Goal: Information Seeking & Learning: Learn about a topic

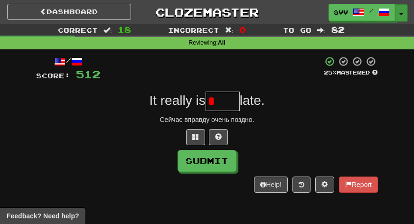
click at [406, 16] on button "Toggle Dropdown" at bounding box center [401, 12] width 12 height 17
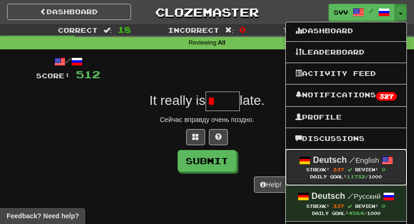
click at [332, 157] on strong "Deutsch" at bounding box center [330, 159] width 34 height 9
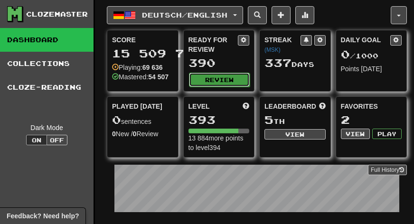
click at [209, 81] on button "Review" at bounding box center [219, 80] width 61 height 14
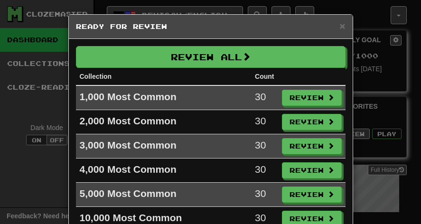
click at [208, 68] on th "Collection" at bounding box center [164, 77] width 176 height 18
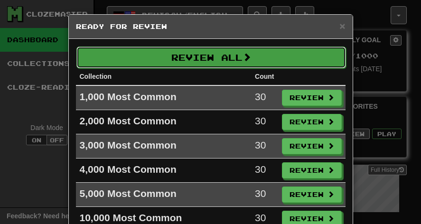
click at [208, 65] on button "Review All" at bounding box center [211, 58] width 270 height 22
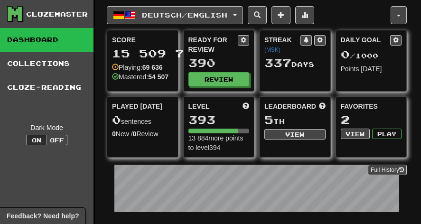
select select "***"
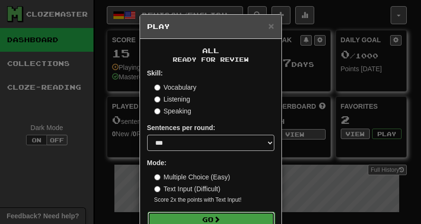
click at [198, 217] on button "Go" at bounding box center [211, 220] width 127 height 16
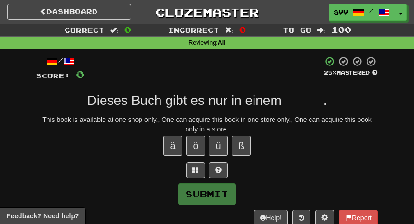
type input "*"
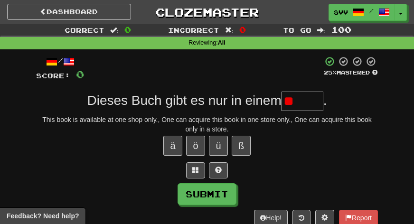
type input "*"
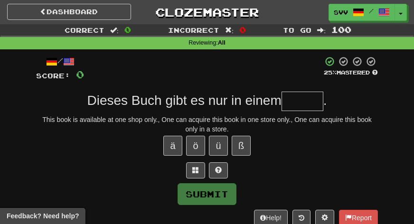
type input "*"
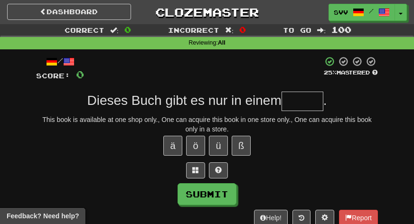
type input "*"
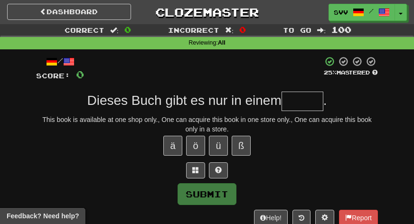
type input "*"
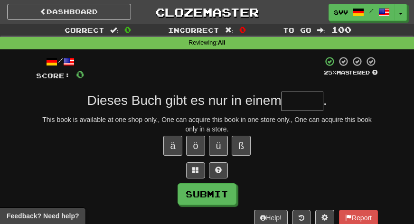
type input "*"
type input "*****"
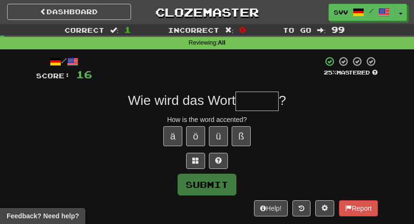
type input "*"
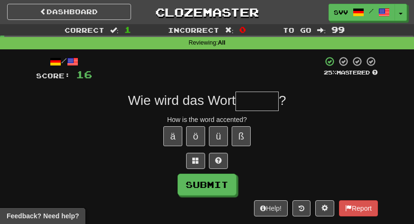
type input "*"
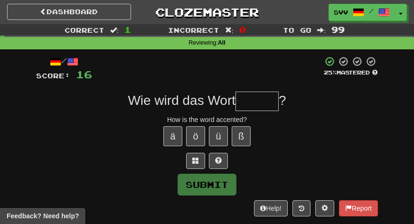
type input "*"
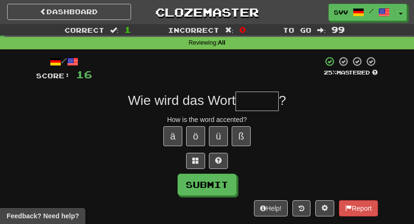
type input "*"
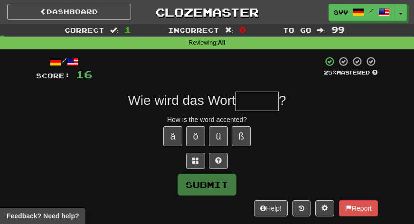
type input "*"
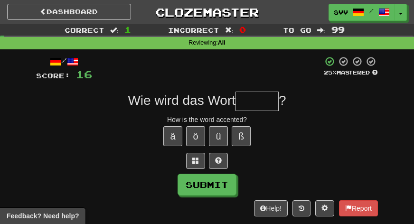
type input "*"
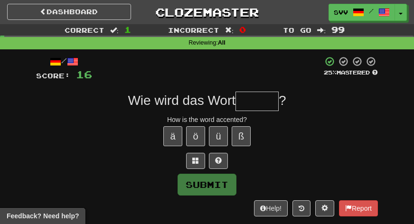
type input "*"
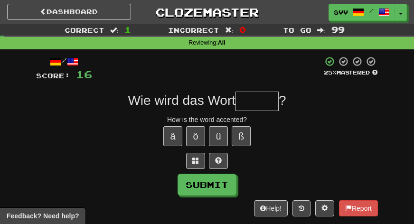
type input "*"
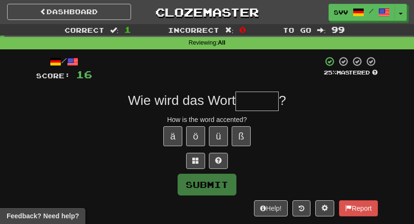
type input "*"
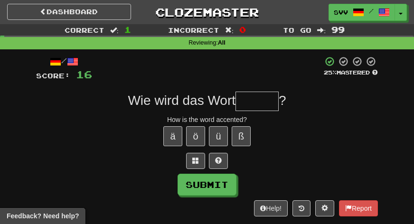
type input "*"
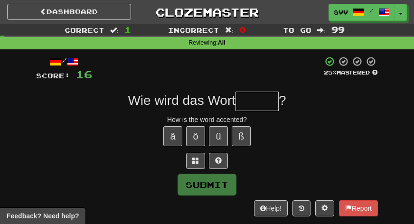
type input "*"
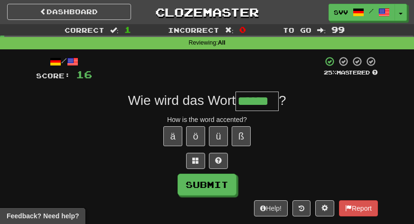
type input "******"
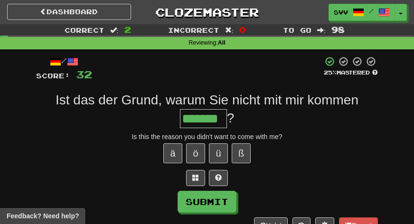
type input "*******"
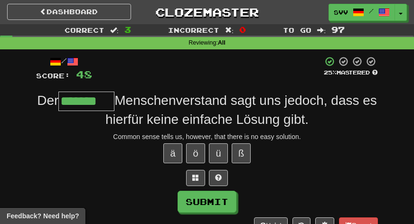
type input "*******"
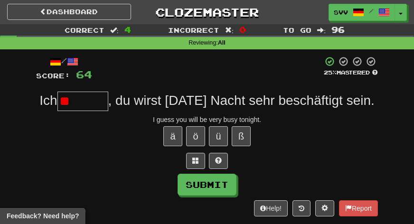
type input "*"
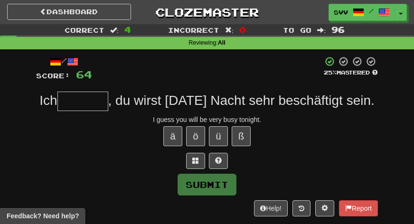
type input "*"
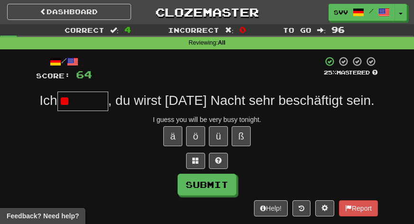
type input "*"
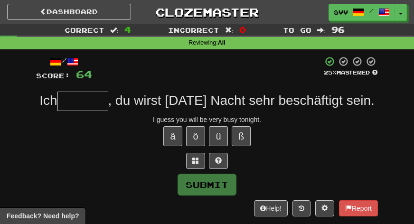
type input "*"
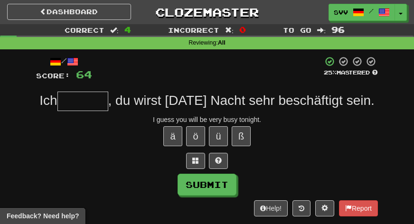
type input "*"
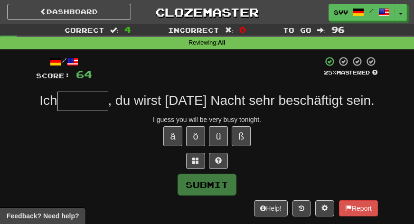
type input "*"
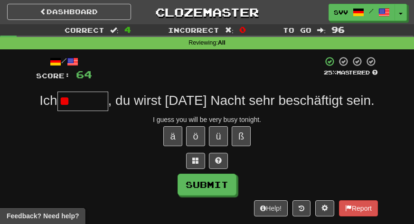
type input "*"
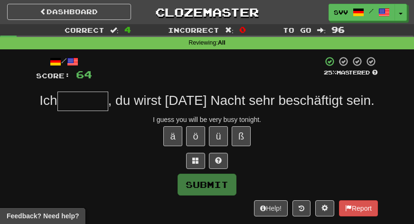
type input "*"
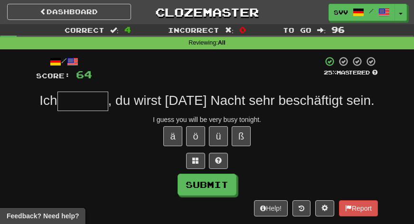
type input "*"
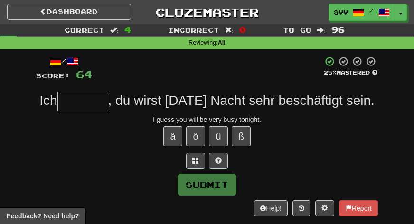
type input "*"
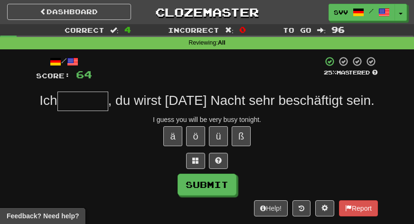
type input "*"
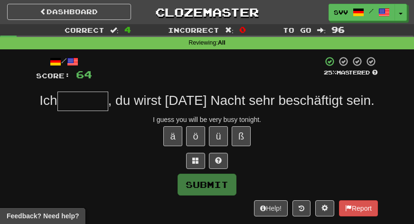
type input "*"
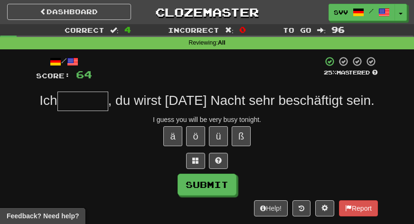
type input "*"
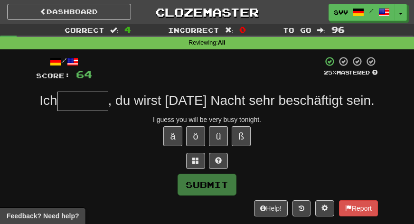
type input "*"
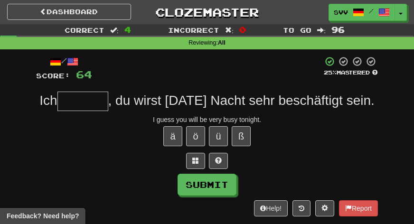
type input "*"
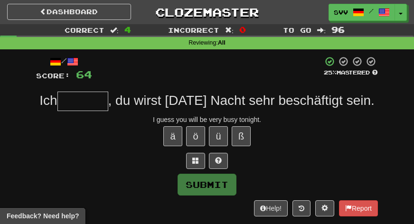
type input "*"
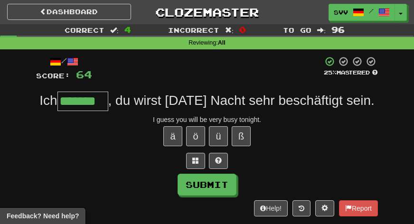
type input "*******"
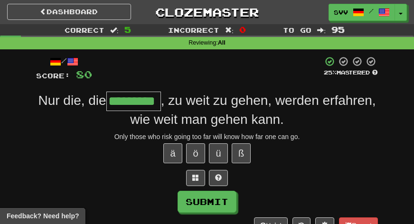
type input "*********"
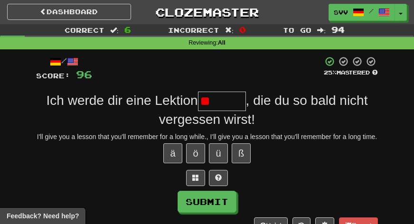
type input "*"
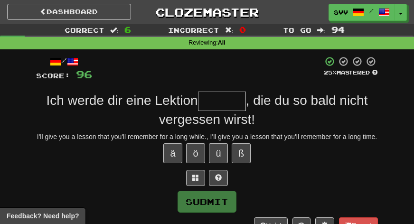
type input "*"
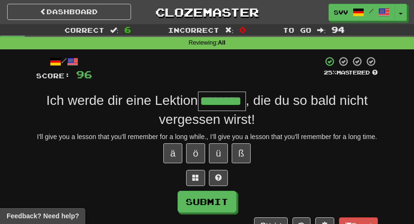
type input "********"
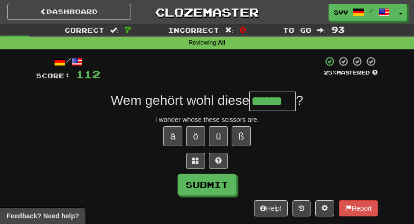
type input "******"
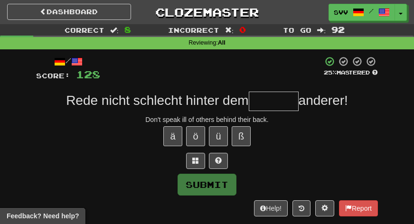
type input "*"
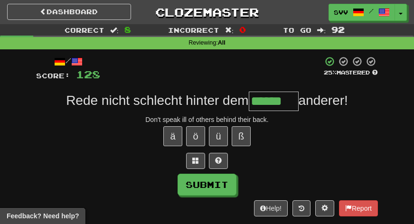
type input "******"
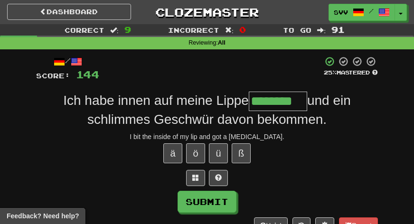
type input "********"
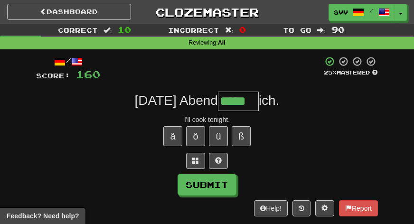
type input "*****"
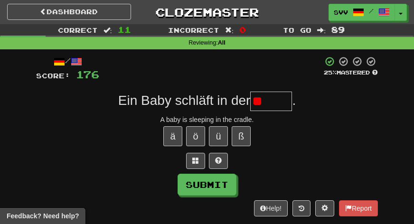
type input "*"
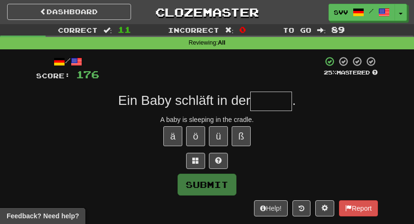
type input "*"
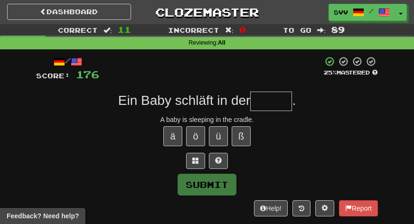
type input "*"
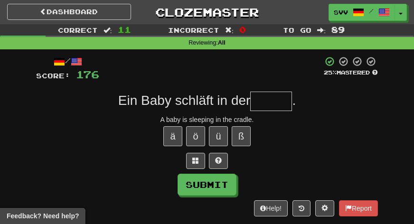
type input "*"
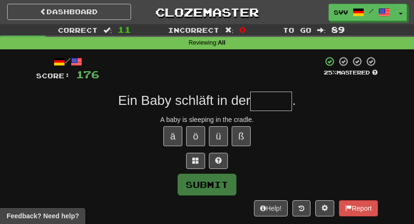
type input "*"
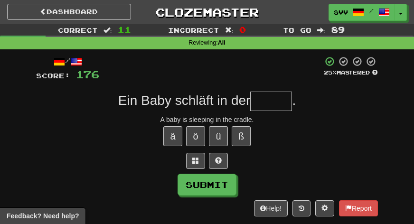
type input "*"
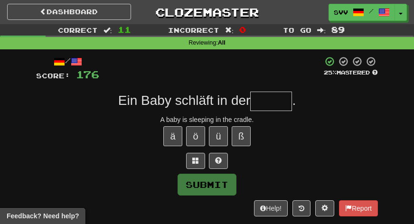
type input "*"
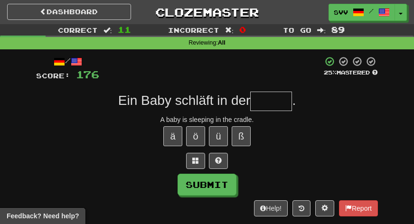
type input "*"
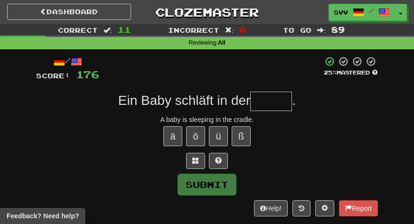
type input "*"
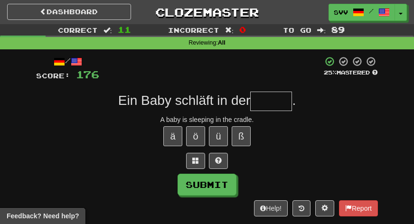
type input "*"
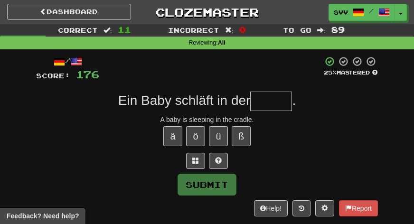
type input "*"
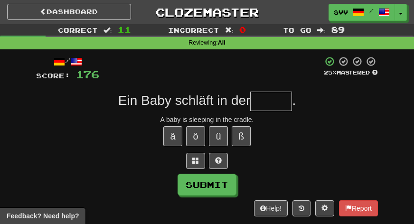
type input "*"
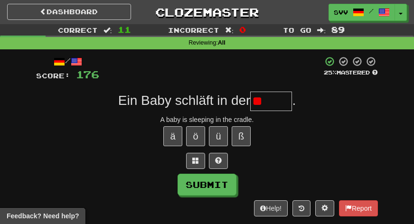
type input "*"
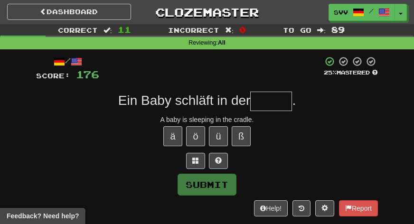
type input "*"
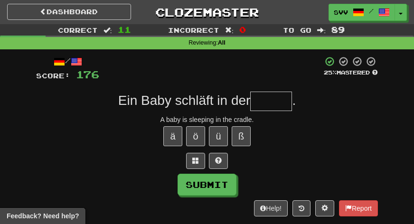
type input "*"
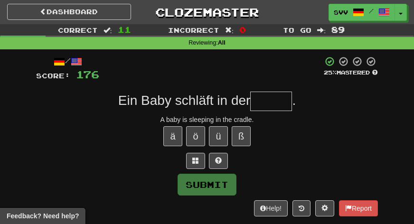
type input "*"
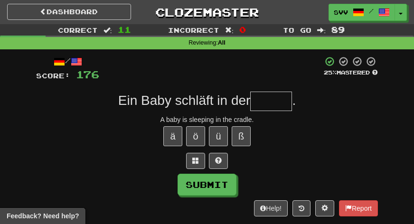
type input "*"
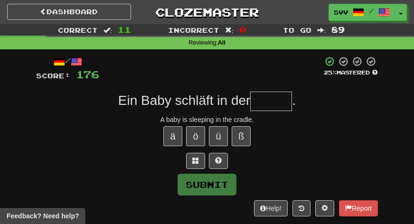
type input "*"
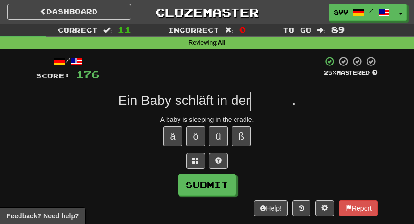
type input "*"
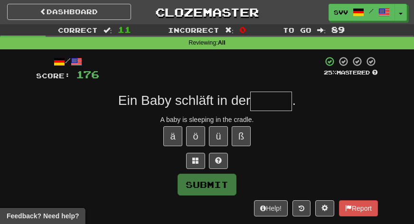
type input "*"
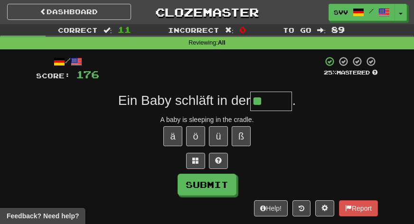
type input "*"
type input "*****"
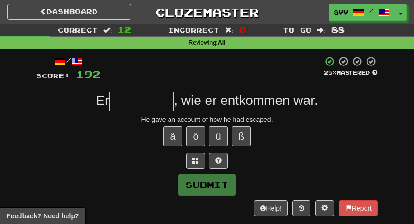
type input "*"
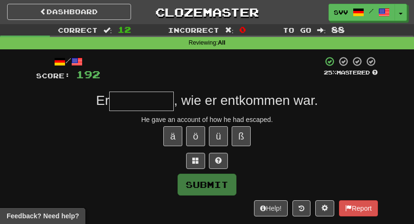
type input "*"
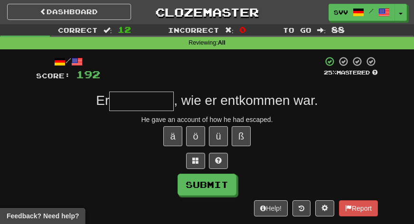
type input "*"
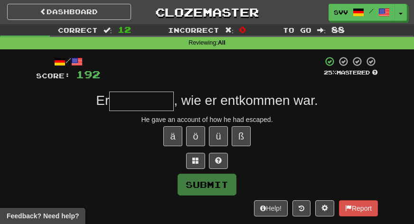
type input "*"
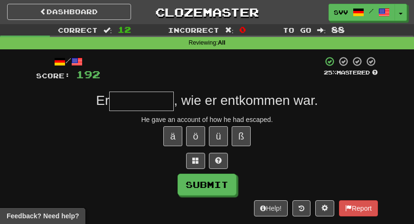
type input "*"
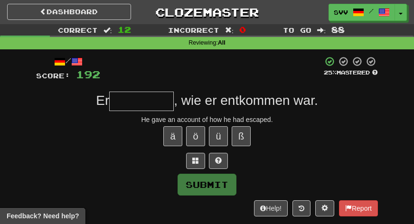
type input "*"
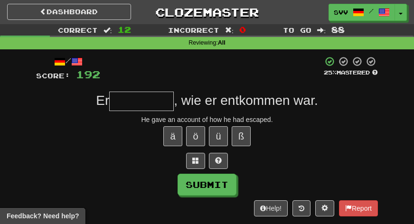
type input "*"
type input "**********"
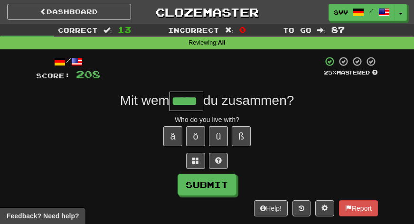
type input "*****"
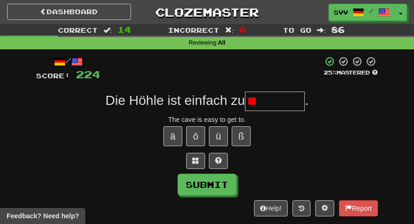
type input "*"
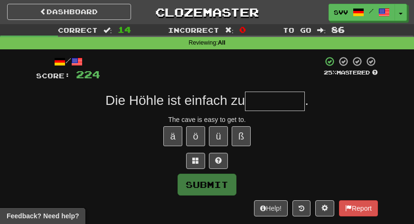
type input "*"
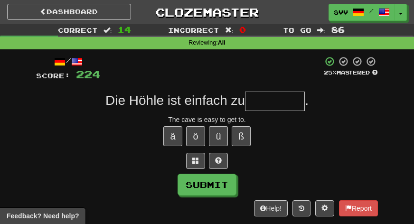
type input "*"
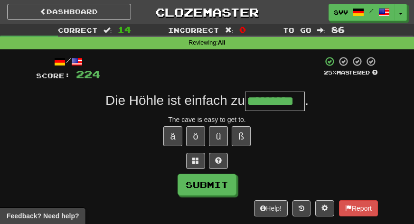
type input "*********"
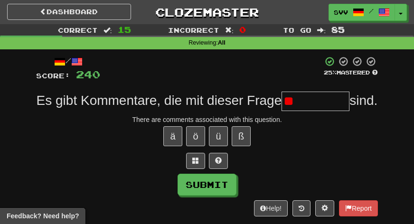
type input "*"
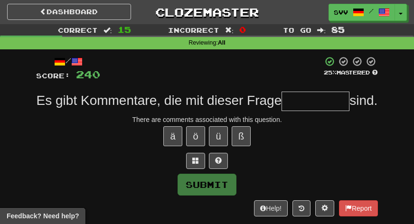
type input "*"
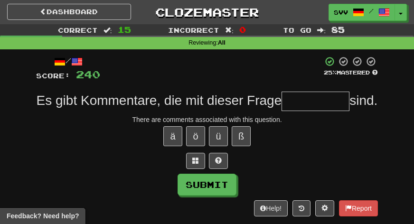
type input "*"
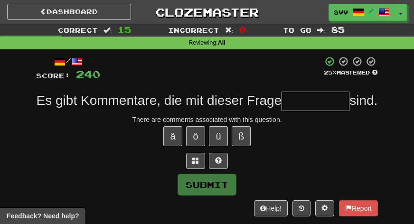
type input "*"
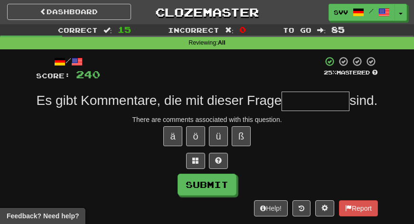
type input "*"
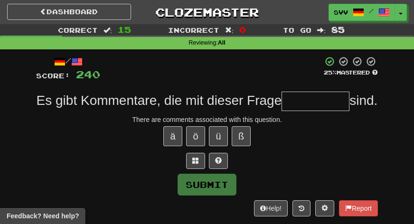
type input "*"
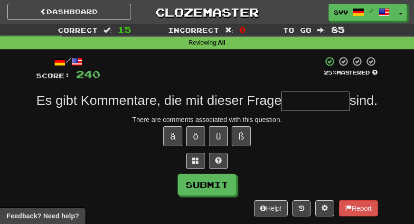
type input "*"
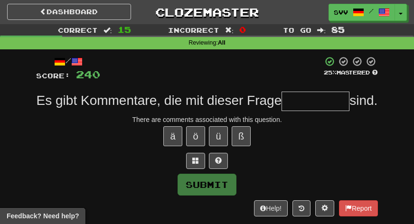
type input "*"
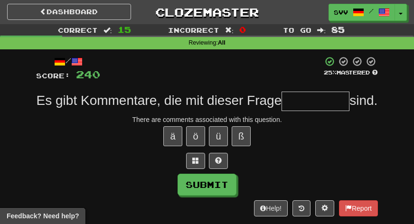
type input "*"
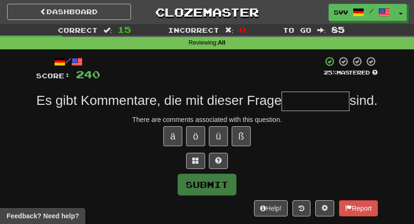
type input "*"
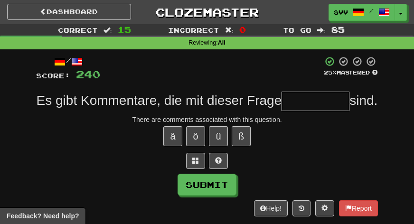
type input "*"
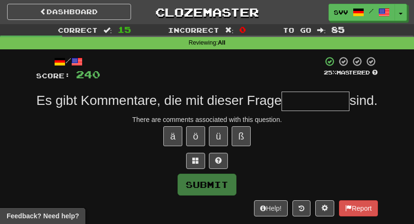
type input "*"
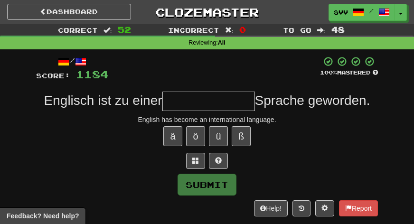
click at [214, 102] on input "text" at bounding box center [208, 101] width 93 height 19
